Goal: Task Accomplishment & Management: Manage account settings

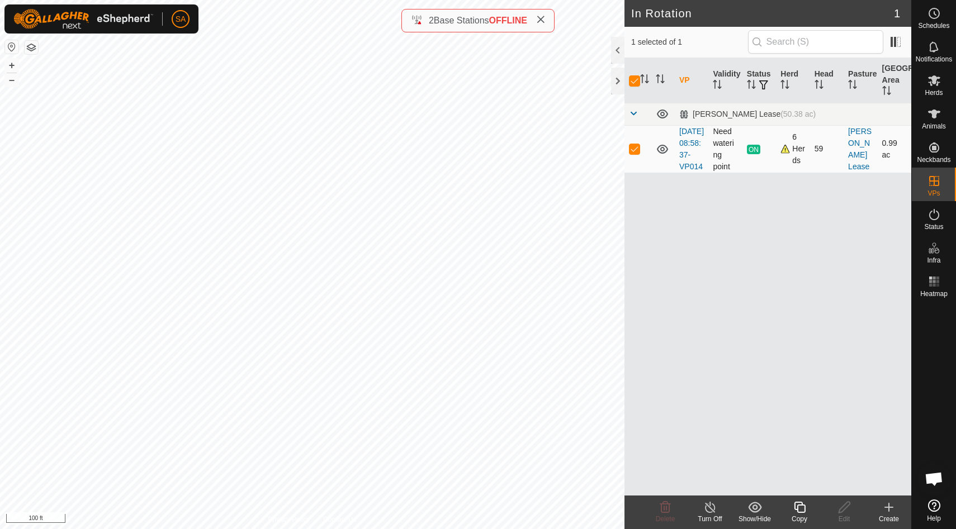
click at [634, 153] on p-checkbox at bounding box center [634, 148] width 11 height 9
checkbox input "false"
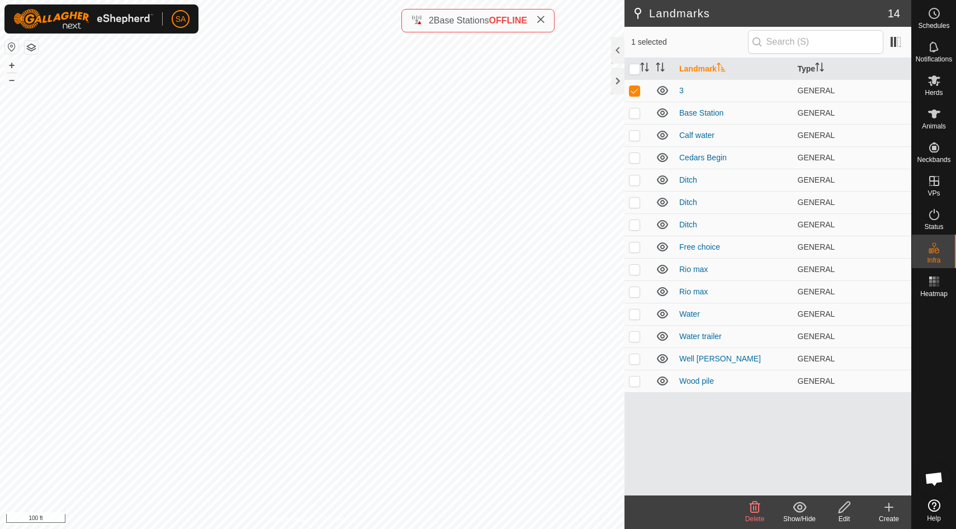
click at [844, 514] on icon at bounding box center [845, 507] width 14 height 13
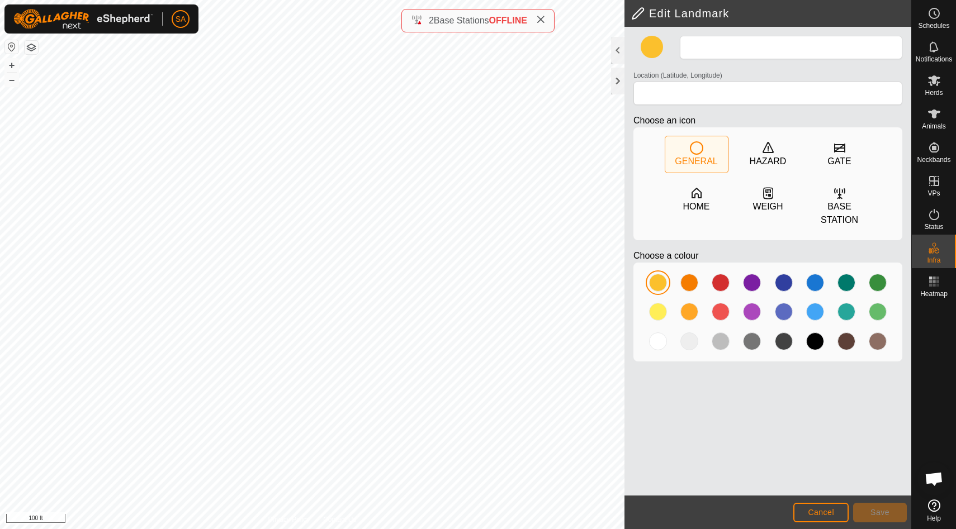
type input "3"
type input "44.285553, -72.157215"
click at [885, 514] on span "Save" at bounding box center [879, 512] width 19 height 9
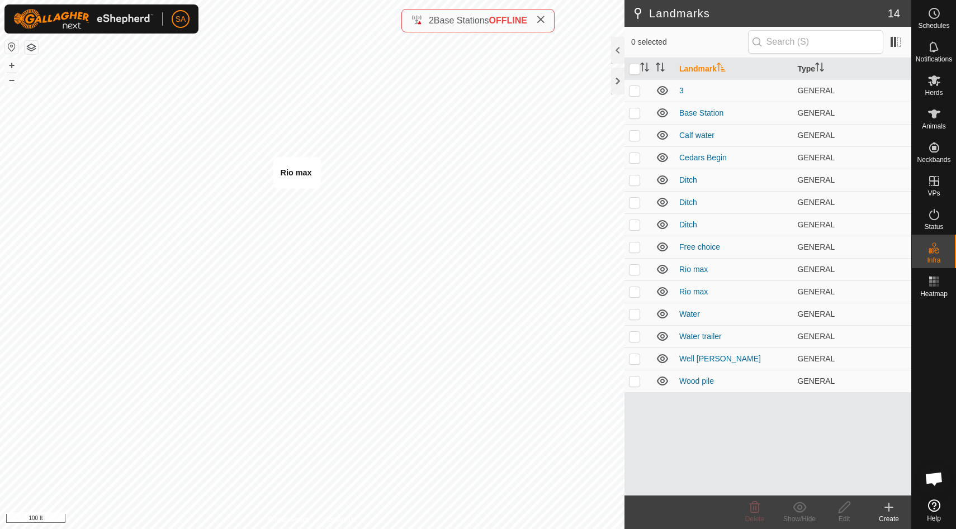
checkbox input "true"
click at [841, 510] on icon at bounding box center [845, 507] width 14 height 13
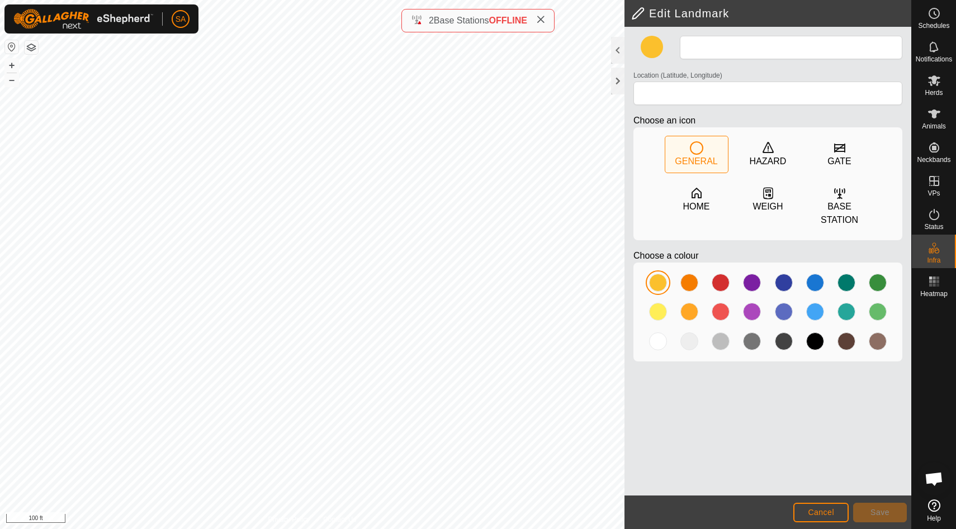
type input "Rio max"
type input "44.285487, -72.156929"
click at [882, 510] on span "Save" at bounding box center [879, 512] width 19 height 9
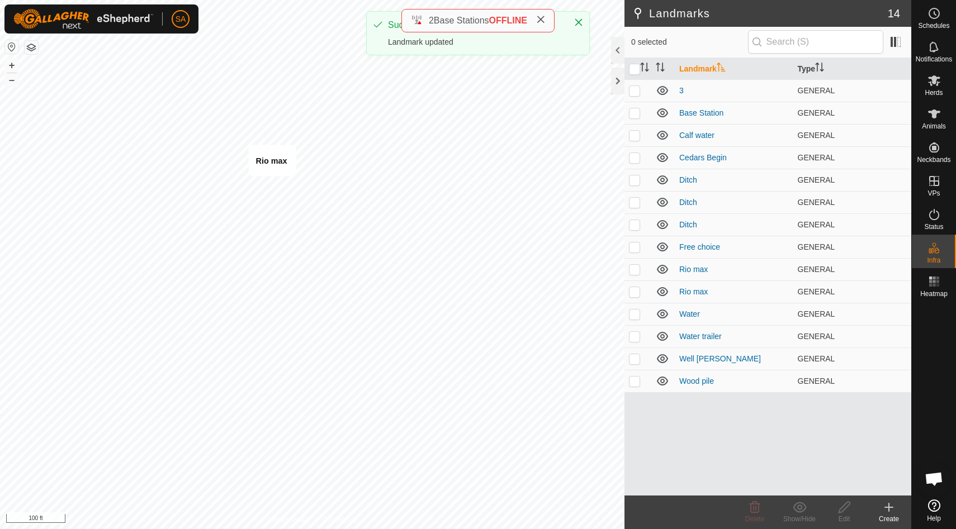
checkbox input "true"
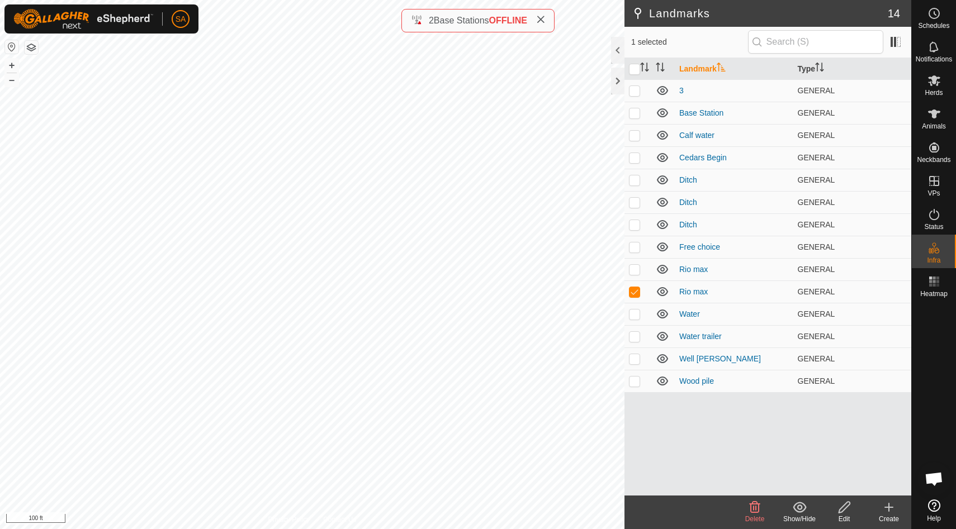
click at [845, 509] on icon at bounding box center [845, 507] width 14 height 13
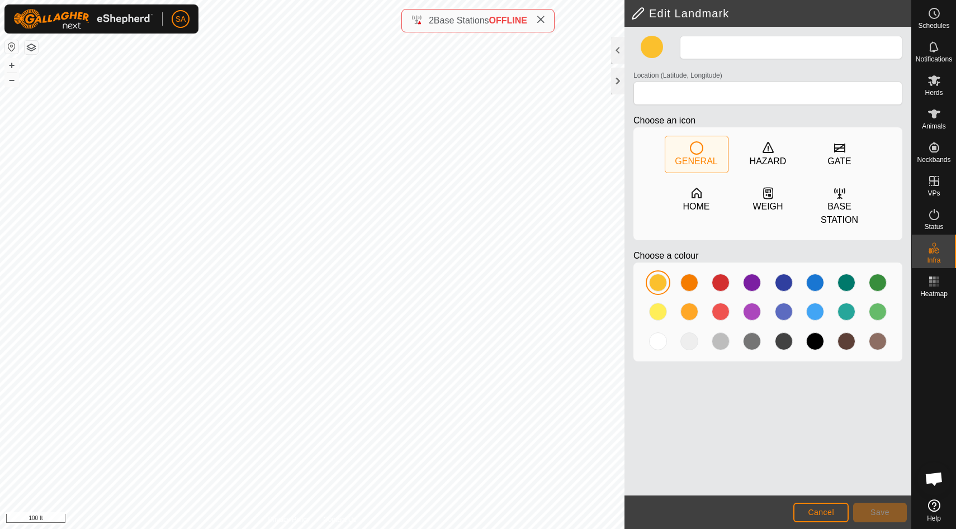
type input "Rio max"
type input "44.285485, -72.157320"
click at [879, 515] on span "Save" at bounding box center [879, 512] width 19 height 9
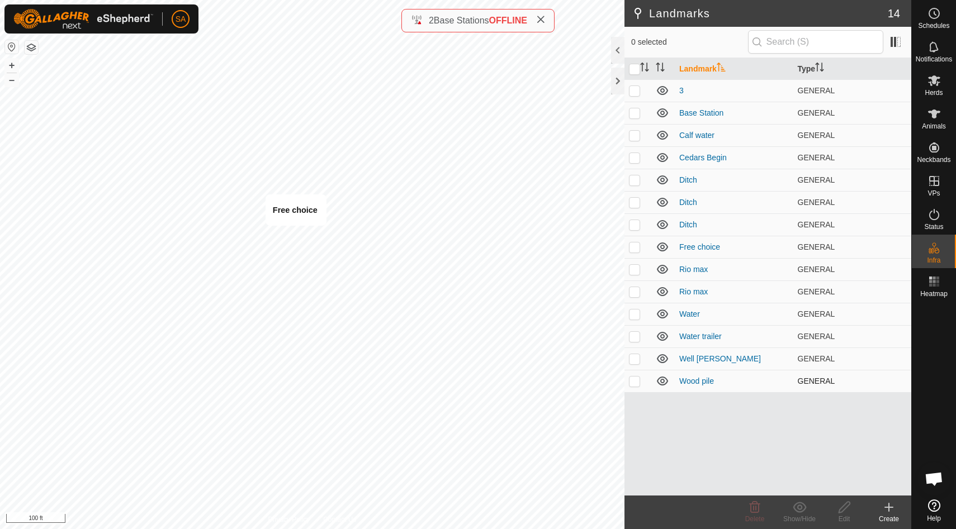
checkbox input "true"
click at [846, 507] on icon at bounding box center [845, 507] width 14 height 13
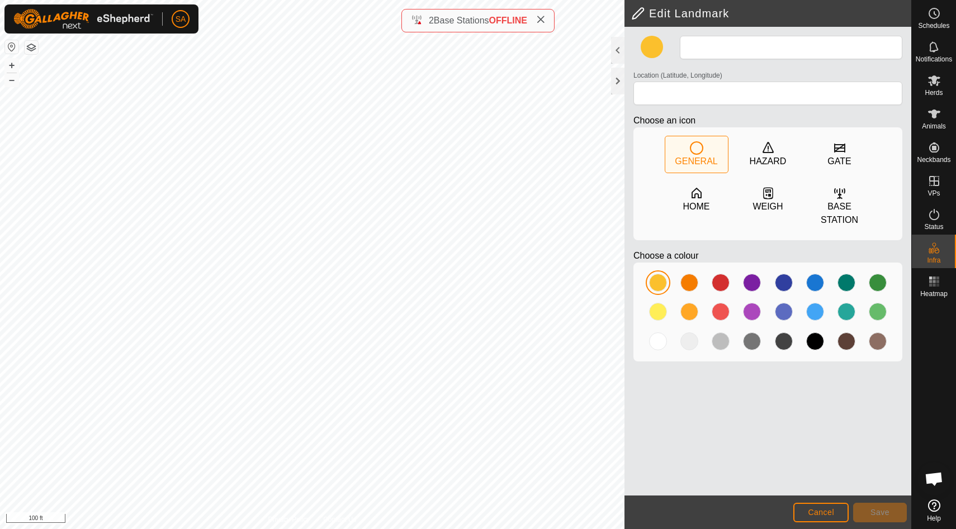
type input "Free choice"
type input "44.285420, -72.157097"
click at [883, 513] on span "Save" at bounding box center [879, 512] width 19 height 9
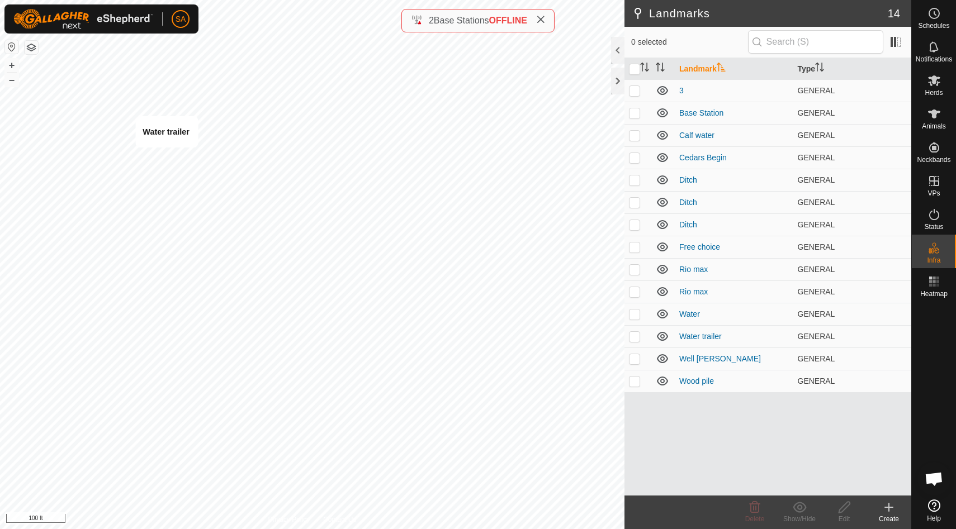
checkbox input "true"
click at [845, 512] on icon at bounding box center [845, 507] width 14 height 13
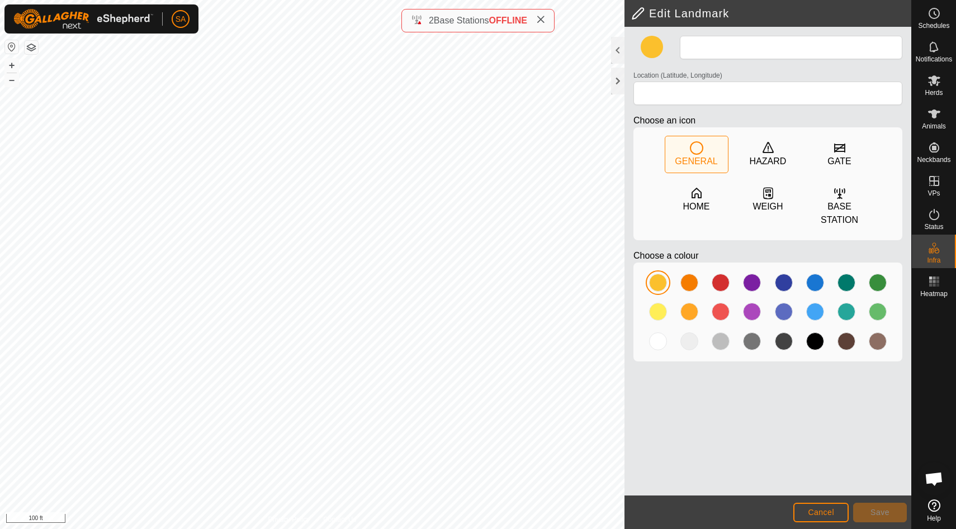
type input "Water trailer"
type input "44.286235, -72.158142"
click at [826, 515] on span "Cancel" at bounding box center [821, 512] width 26 height 9
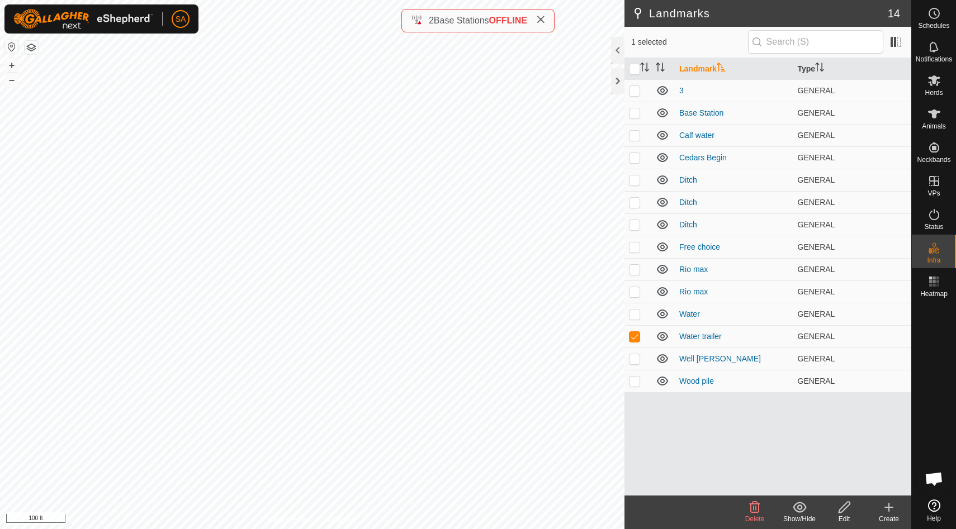
click at [756, 508] on icon at bounding box center [754, 507] width 13 height 13
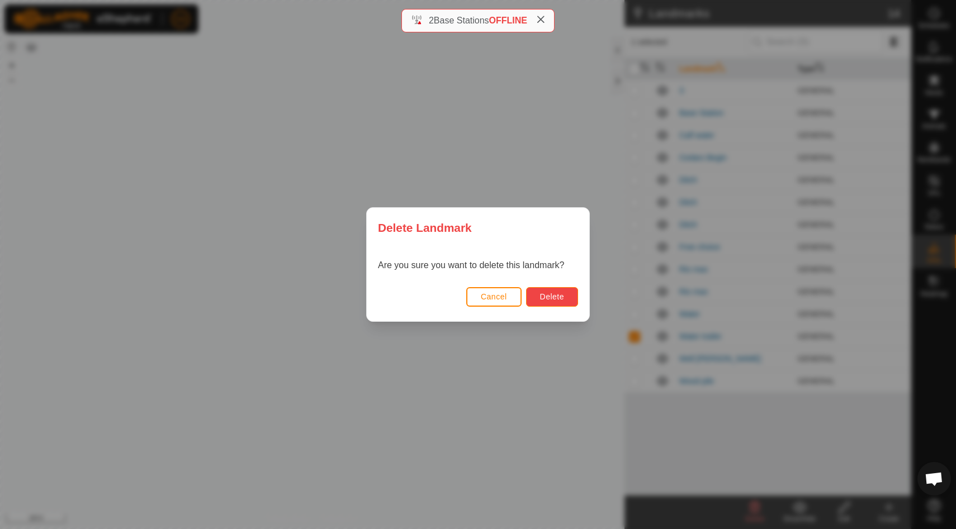
click at [550, 299] on span "Delete" at bounding box center [552, 296] width 24 height 9
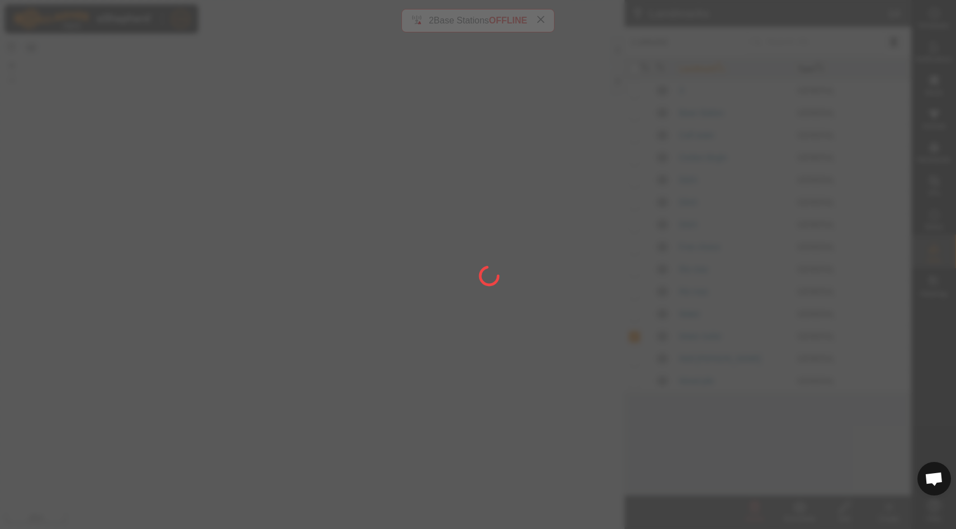
checkbox input "false"
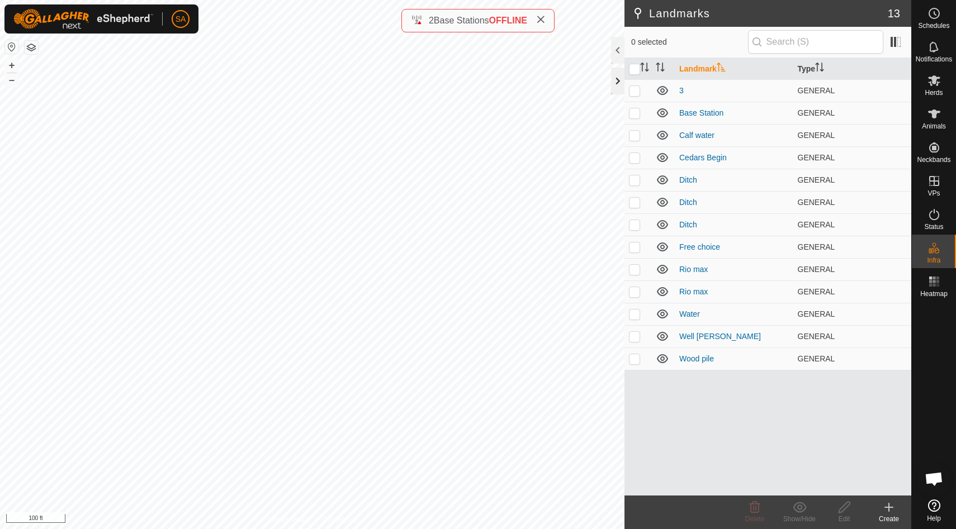
click at [617, 76] on div at bounding box center [617, 81] width 13 height 27
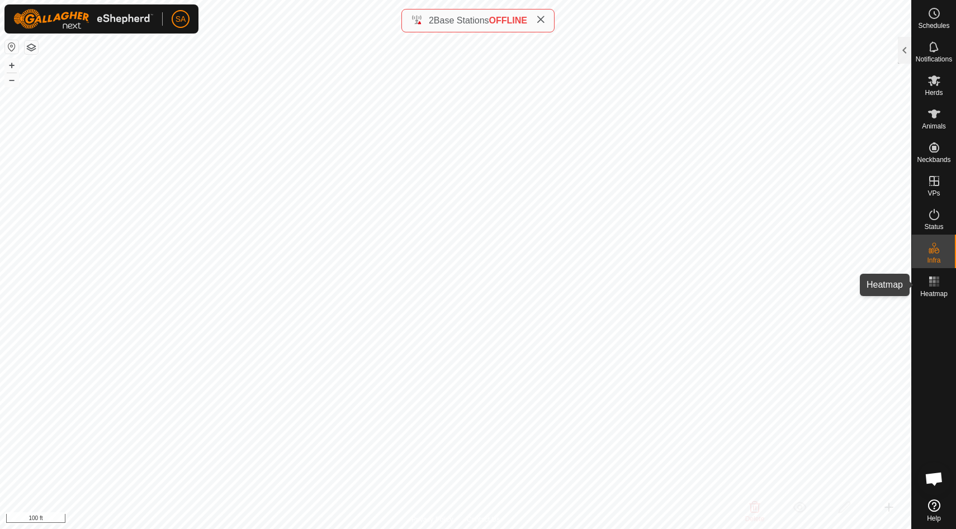
click at [938, 291] on span "Heatmap" at bounding box center [933, 294] width 27 height 7
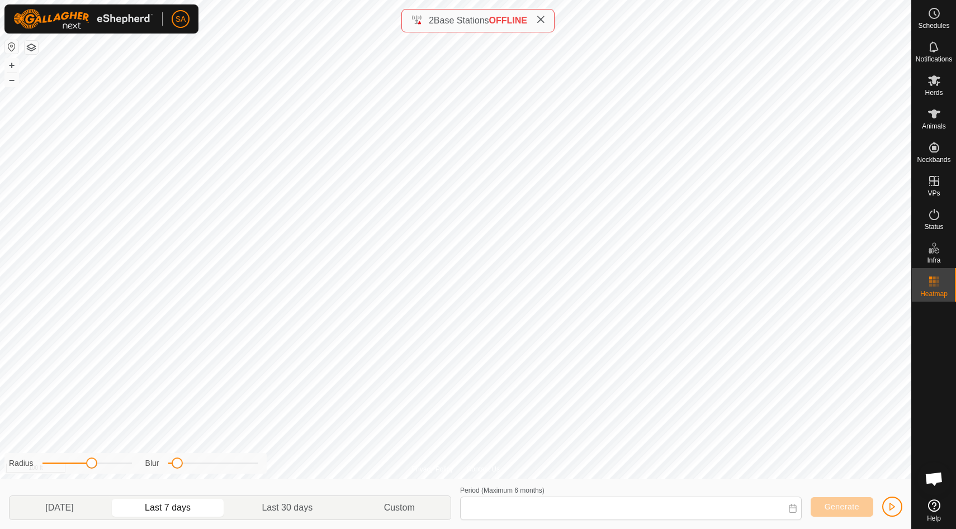
type input "[DATE] - [DATE]"
drag, startPoint x: 92, startPoint y: 462, endPoint x: 154, endPoint y: 465, distance: 62.1
click at [154, 465] on div "Radius Blur" at bounding box center [135, 463] width 262 height 21
click at [283, 465] on div "Privacy Policy Contact Us 24073 3649689765 [GEOGRAPHIC_DATA] [DATE] 08:58:37-VP…" at bounding box center [455, 264] width 911 height 529
